Goal: Navigation & Orientation: Find specific page/section

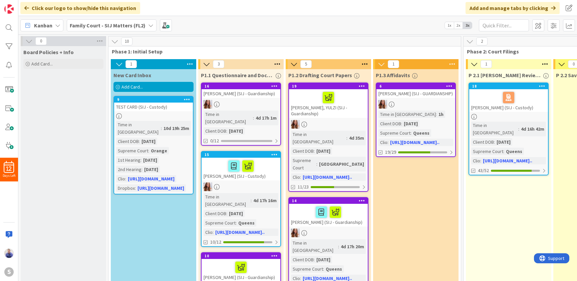
scroll to position [0, 77]
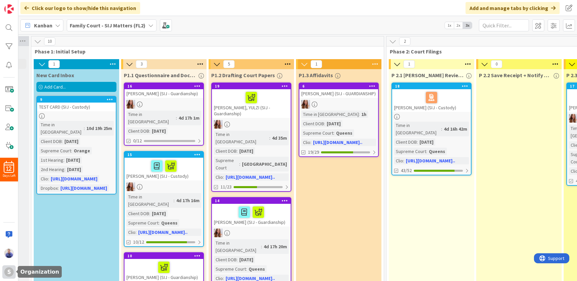
click at [13, 269] on div "S" at bounding box center [8, 271] width 13 height 13
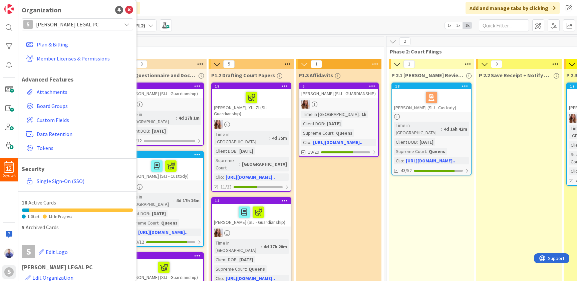
click at [47, 26] on span "[PERSON_NAME] LEGAL PC" at bounding box center [77, 24] width 82 height 9
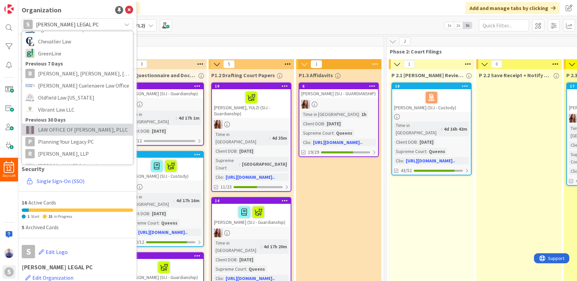
scroll to position [57, 0]
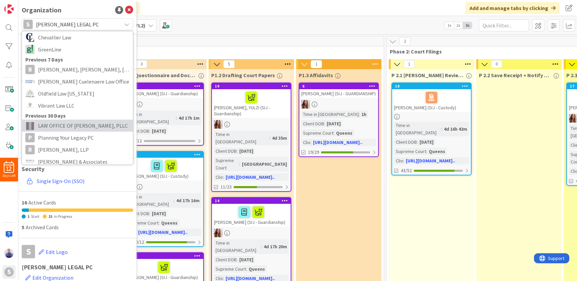
click at [77, 120] on link "LAW OFFICE OF [PERSON_NAME], PLLC" at bounding box center [77, 126] width 111 height 12
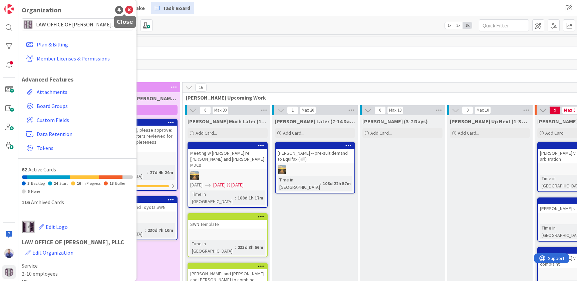
click at [125, 9] on icon at bounding box center [129, 10] width 8 height 8
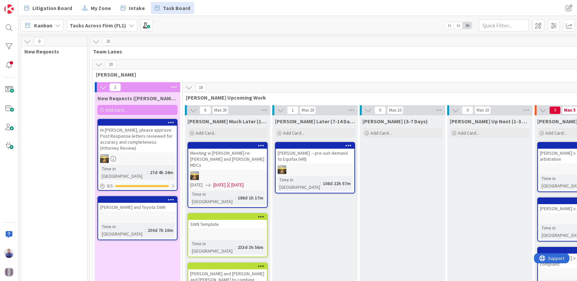
click at [103, 27] on b "Tasks Across Firm (FL1)" at bounding box center [98, 25] width 56 height 7
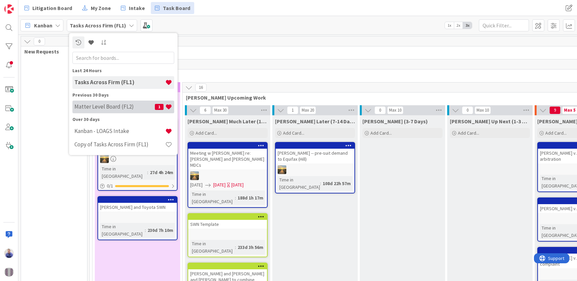
click at [108, 102] on div "Matter Level Board (FL2) 1" at bounding box center [123, 107] width 102 height 13
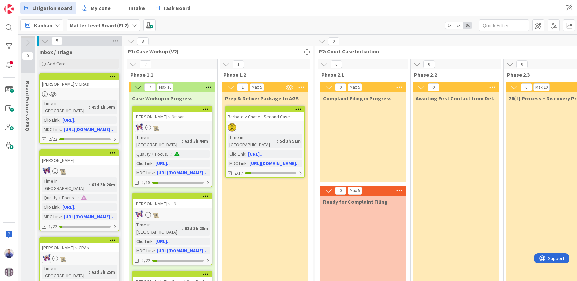
click at [88, 25] on b "Matter Level Board (FL2)" at bounding box center [99, 25] width 59 height 7
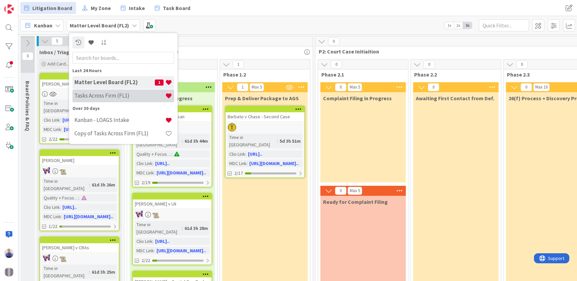
click at [100, 95] on h4 "Tasks Across Firm (FL1)" at bounding box center [119, 95] width 91 height 7
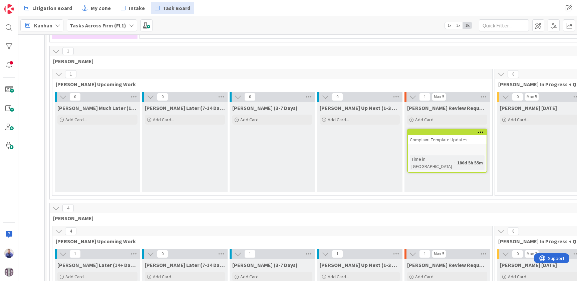
scroll to position [601, 45]
